Goal: Information Seeking & Learning: Learn about a topic

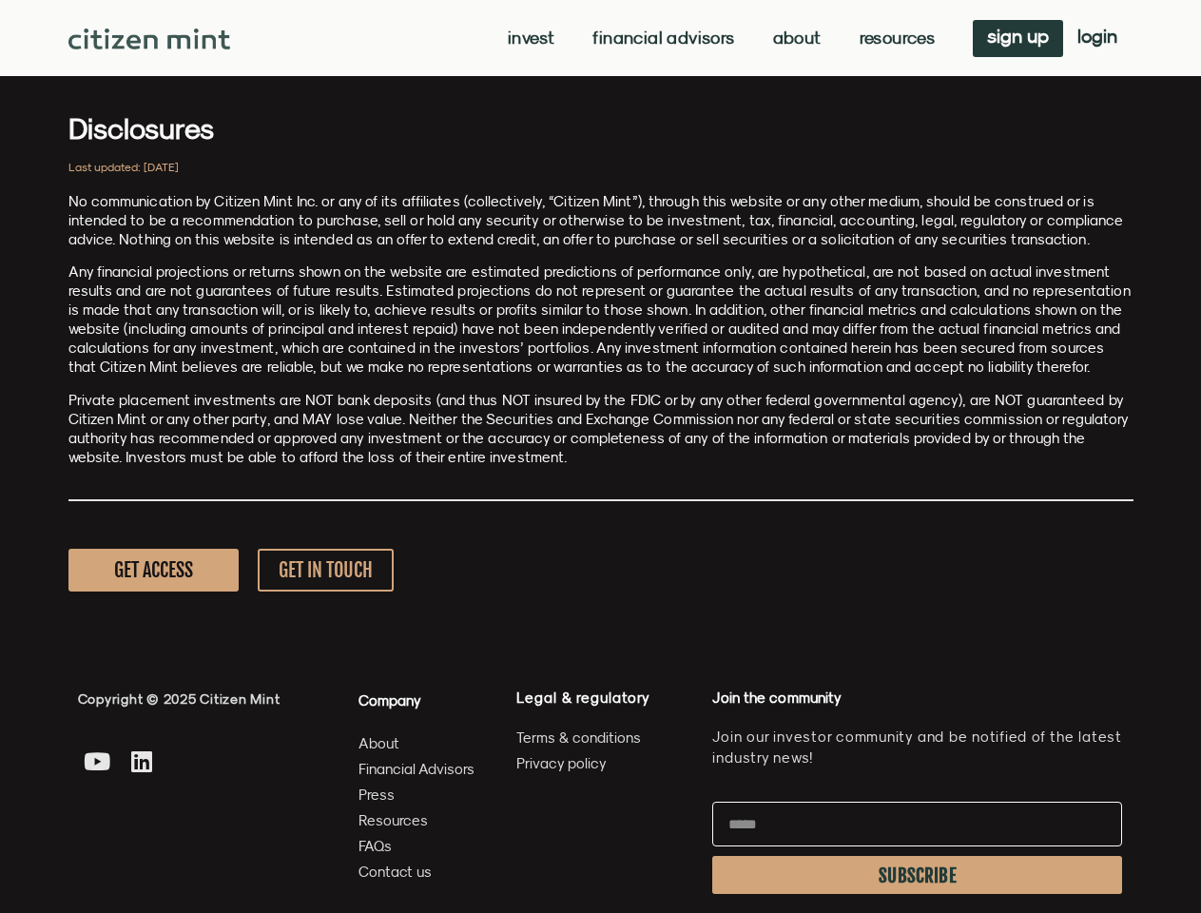
click at [600, 456] on p "Private placement investments are NOT bank deposits (and thus NOT insured by th…" at bounding box center [600, 429] width 1065 height 76
click at [529, 38] on link "Invest" at bounding box center [531, 38] width 47 height 19
click at [895, 38] on link "Resources" at bounding box center [898, 38] width 76 height 19
click at [917, 875] on span "SUBSCRIBE" at bounding box center [918, 875] width 78 height 15
